Goal: Information Seeking & Learning: Learn about a topic

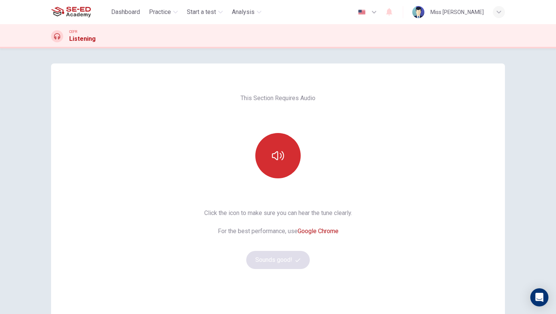
click at [285, 163] on button "button" at bounding box center [277, 155] width 45 height 45
click at [287, 166] on button "button" at bounding box center [277, 155] width 45 height 45
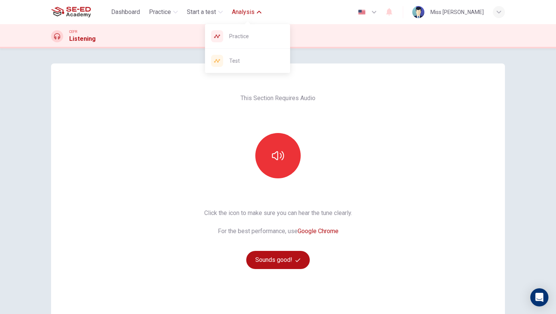
click at [252, 12] on span "Analysis" at bounding box center [243, 12] width 23 height 9
click at [230, 66] on div "Test" at bounding box center [247, 61] width 85 height 24
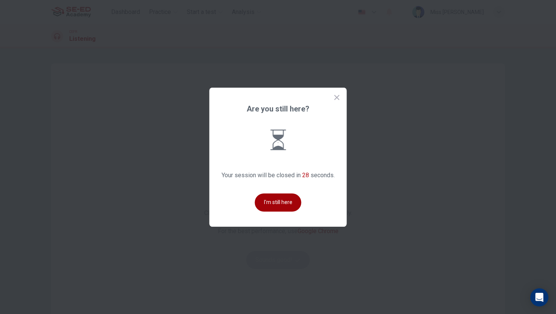
click at [285, 205] on button "I'm still here" at bounding box center [278, 203] width 46 height 18
